Goal: Transaction & Acquisition: Purchase product/service

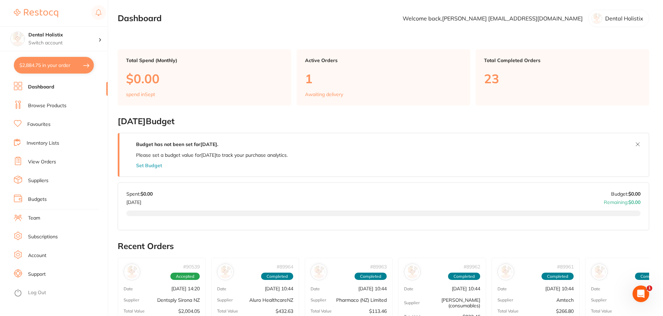
click at [57, 67] on button "$2,884.75 in your order" at bounding box center [54, 65] width 80 height 17
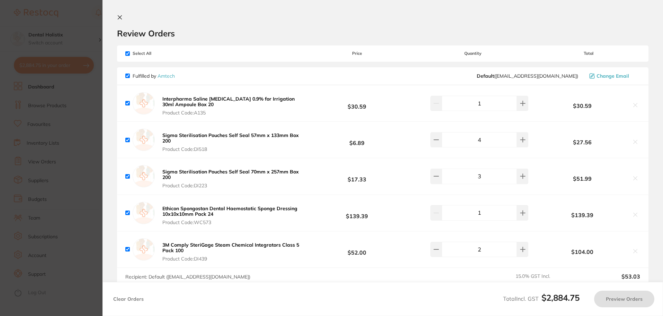
checkbox input "true"
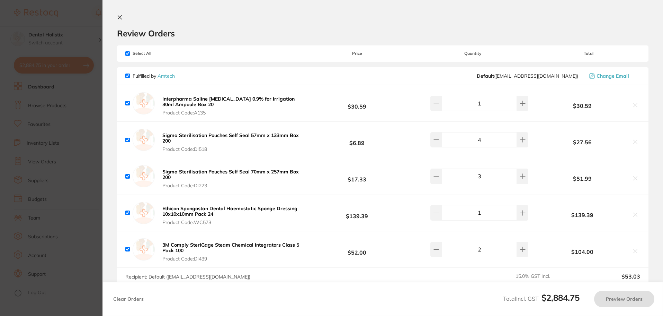
checkbox input "true"
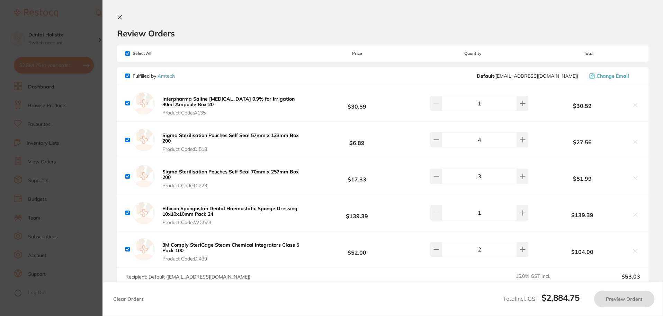
checkbox input "true"
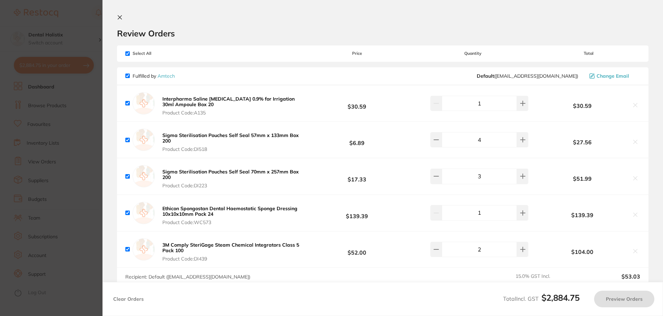
checkbox input "true"
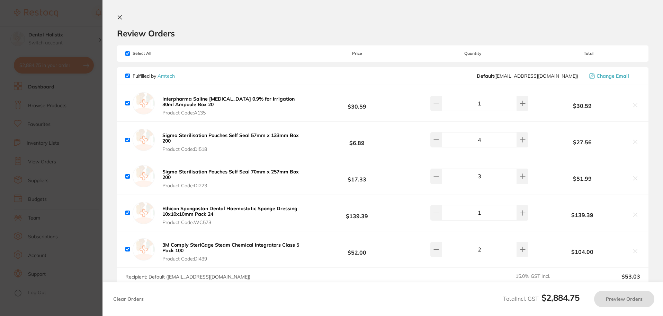
checkbox input "true"
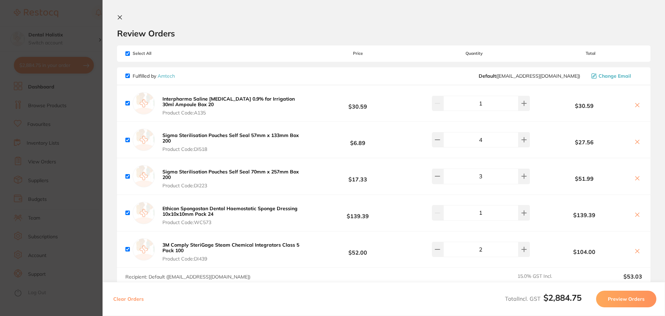
click at [118, 19] on icon at bounding box center [120, 18] width 4 height 4
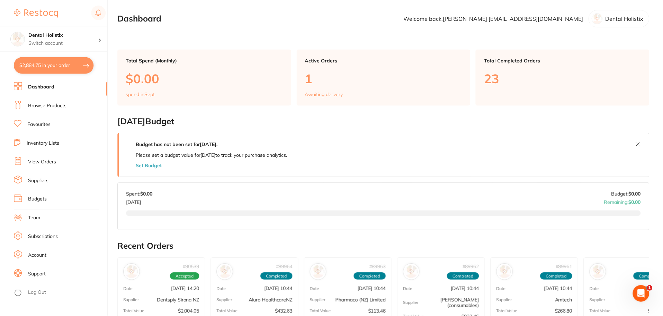
scroll to position [0, 0]
